Goal: Book appointment/travel/reservation

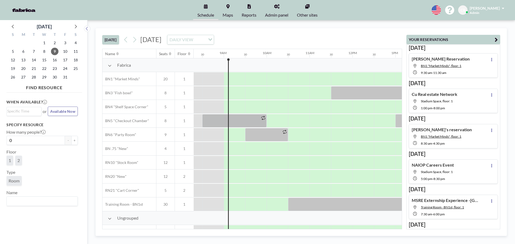
scroll to position [0, 365]
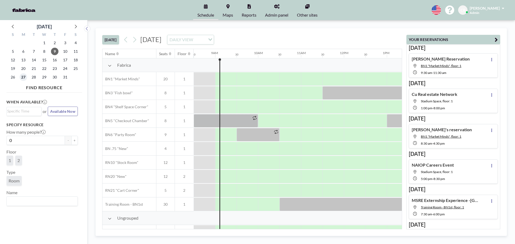
click at [26, 78] on span "27" at bounding box center [24, 77] width 8 height 8
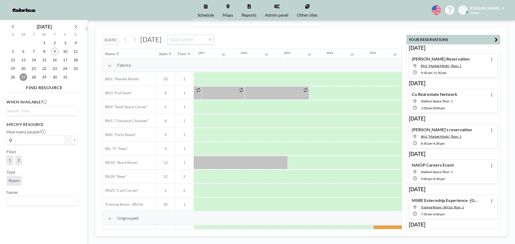
scroll to position [0, 549]
click at [213, 73] on div at bounding box center [213, 78] width 21 height 13
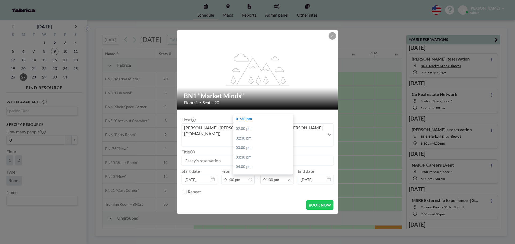
click at [280, 176] on input "01:30 pm" at bounding box center [276, 179] width 33 height 9
click at [266, 157] on div "08:00 pm" at bounding box center [264, 162] width 63 height 10
type input "08:00 pm"
click at [249, 156] on input at bounding box center [257, 160] width 151 height 9
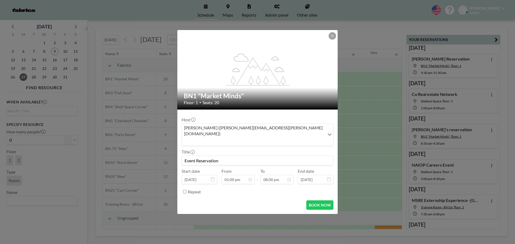
scroll to position [382, 0]
click at [317, 201] on button "BOOK NOW" at bounding box center [319, 205] width 27 height 9
type input "Event Reservation"
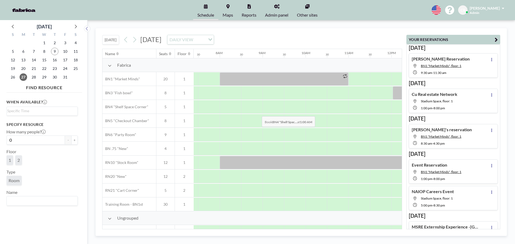
scroll to position [0, 322]
